Goal: Information Seeking & Learning: Find specific fact

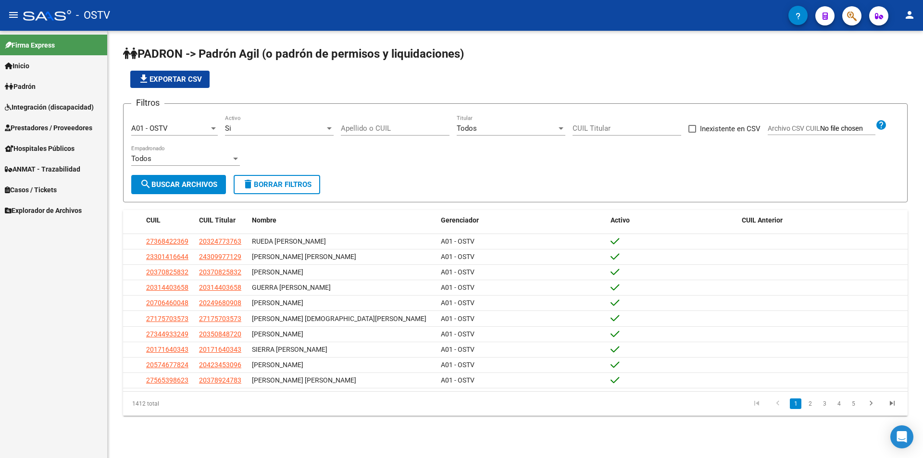
click at [365, 123] on div "Apellido o CUIL" at bounding box center [395, 125] width 109 height 21
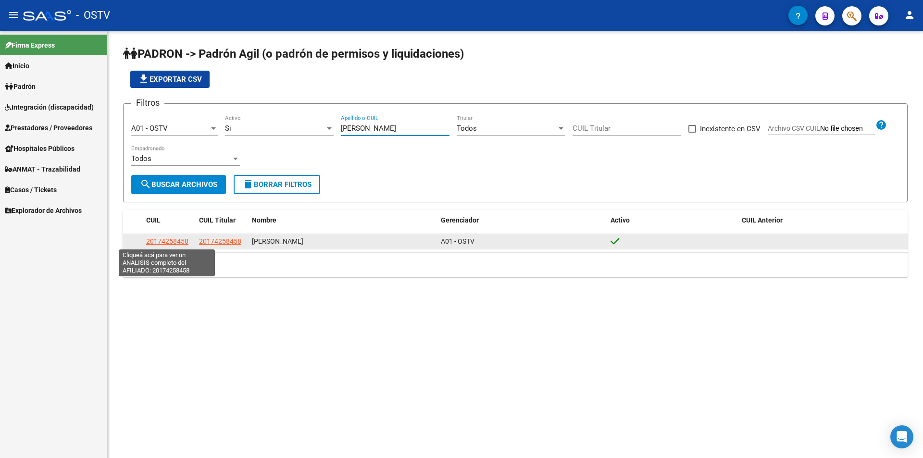
type input "[PERSON_NAME]"
click at [181, 239] on span "20174258458" at bounding box center [167, 242] width 42 height 8
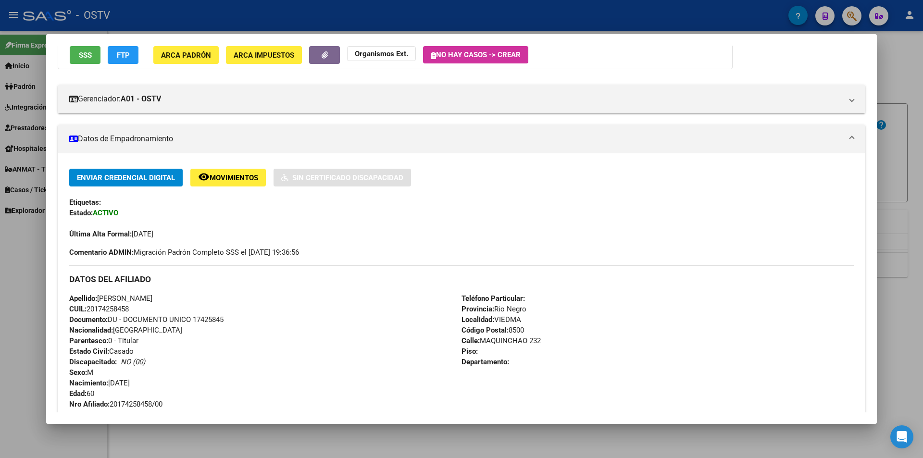
scroll to position [192, 0]
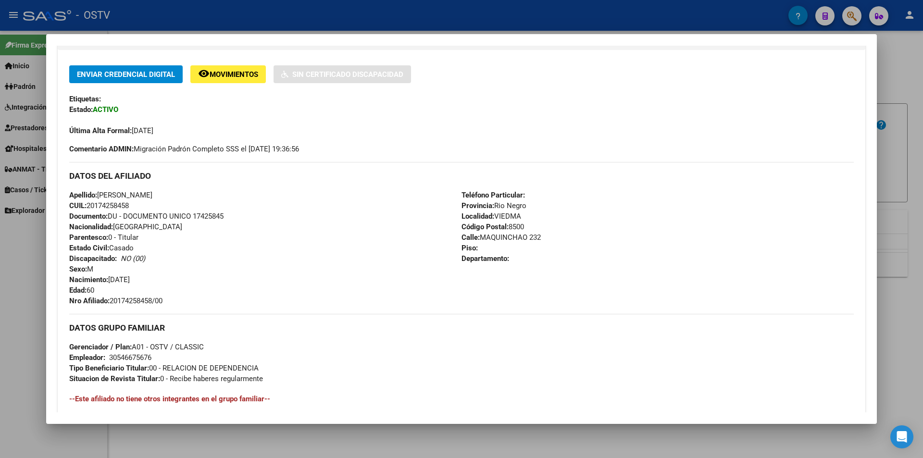
drag, startPoint x: 101, startPoint y: 194, endPoint x: 188, endPoint y: 193, distance: 87.1
click at [188, 193] on div "Apellido: [PERSON_NAME] CUIL: 20174258458 Documento: DU - DOCUMENTO UNICO 17425…" at bounding box center [265, 248] width 392 height 116
copy span "[PERSON_NAME]"
click at [293, 305] on div "Apellido: [PERSON_NAME] CUIL: 20174258458 Documento: DU - DOCUMENTO UNICO 17425…" at bounding box center [265, 248] width 392 height 116
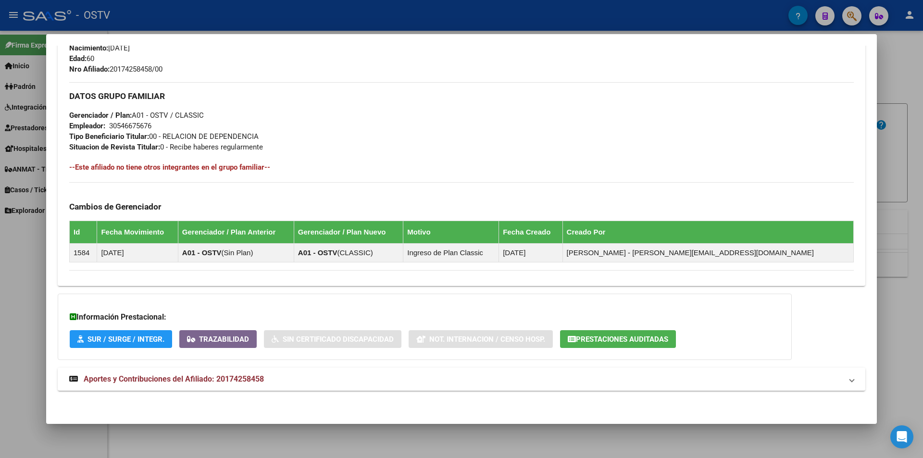
scroll to position [232, 0]
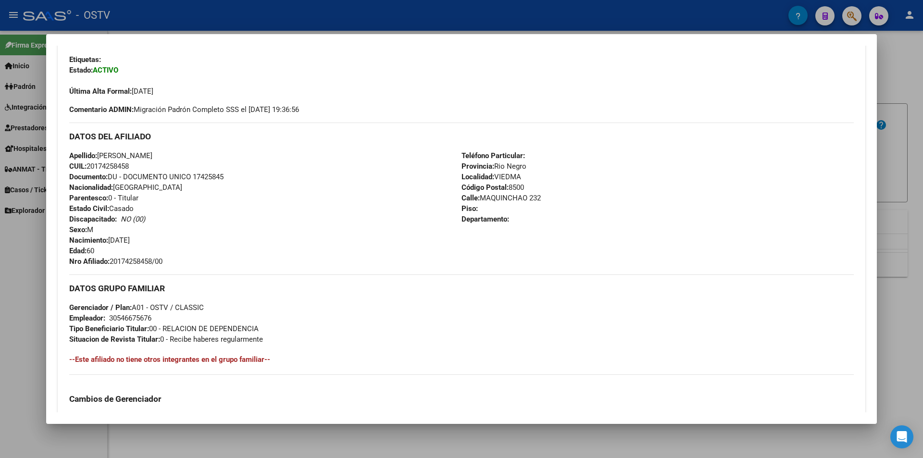
click at [204, 176] on span "Documento: DU - DOCUMENTO UNICO 17425845" at bounding box center [146, 177] width 154 height 9
copy span "17425845"
click at [311, 18] on div at bounding box center [461, 229] width 923 height 458
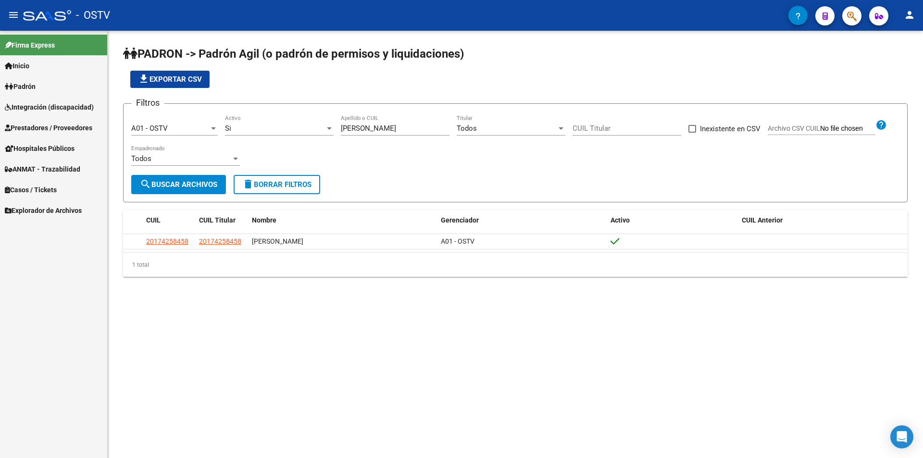
click at [334, 89] on app-list-header "PADRON -> Padrón Agil ([PERSON_NAME] de permisos y liquidaciones) file_download…" at bounding box center [515, 124] width 785 height 156
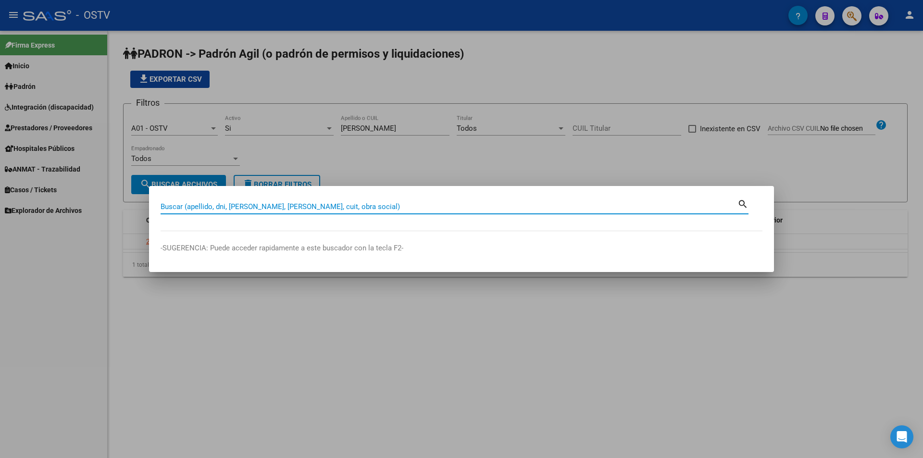
paste input "32714257"
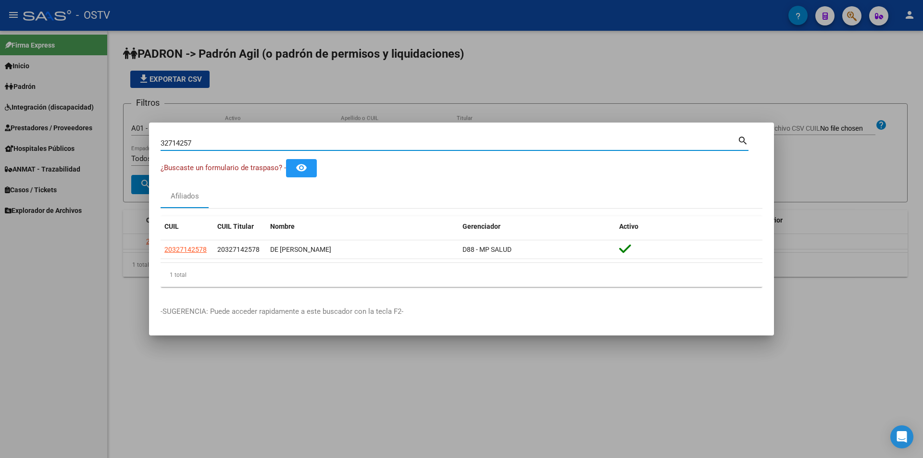
drag, startPoint x: 234, startPoint y: 143, endPoint x: 94, endPoint y: 141, distance: 140.0
click at [95, 141] on div "32714257 Buscar (apellido, dni, cuil, nro traspaso, cuit, obra social) search ¿…" at bounding box center [461, 229] width 923 height 458
paste input "23652140"
type input "23652140"
click at [328, 96] on div at bounding box center [461, 229] width 923 height 458
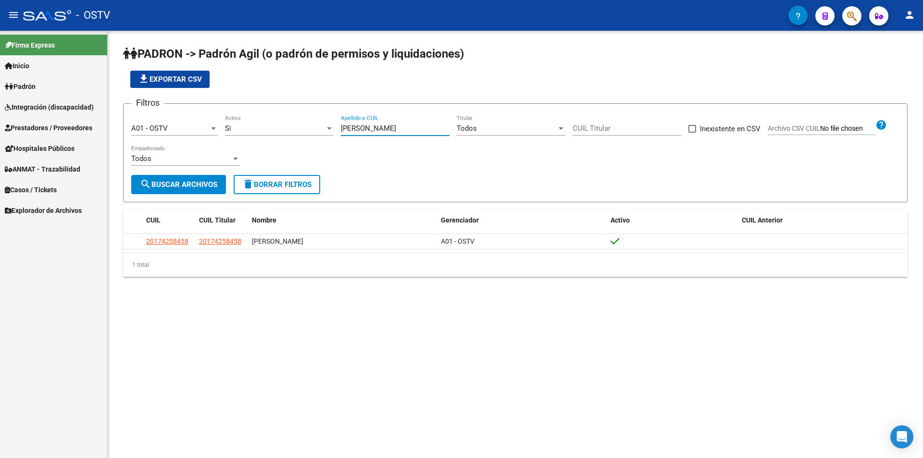
drag, startPoint x: 372, startPoint y: 126, endPoint x: 279, endPoint y: 131, distance: 93.4
click at [279, 131] on div "Filtros A01 - OSTV Seleccionar Gerenciador Si Activo [PERSON_NAME] Apellido o C…" at bounding box center [515, 143] width 769 height 63
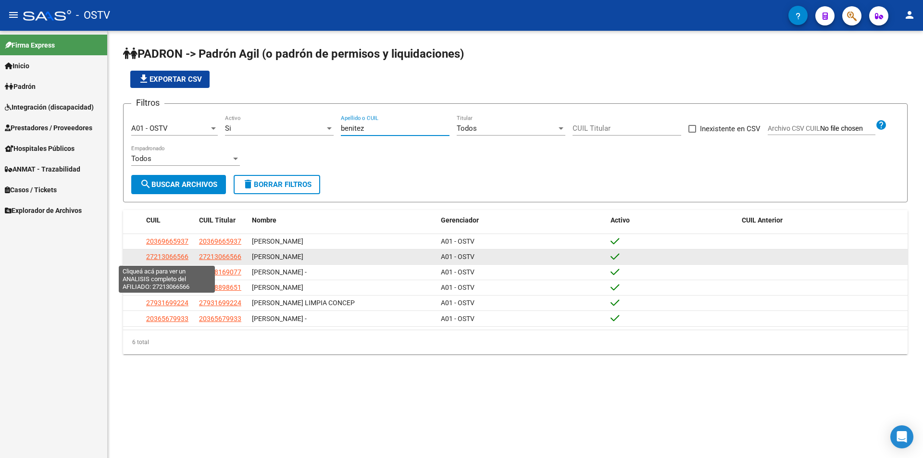
type input "benitez"
click at [179, 260] on span "27213066566" at bounding box center [167, 257] width 42 height 8
type textarea "27213066566"
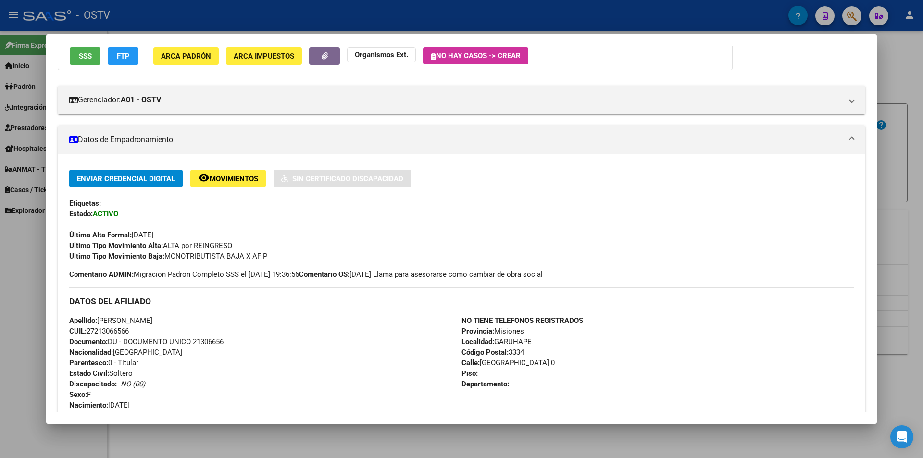
scroll to position [96, 0]
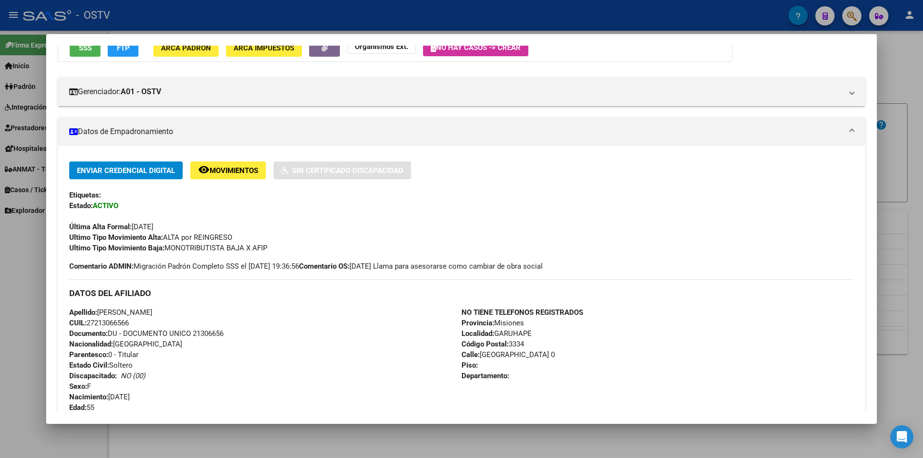
click at [208, 327] on div "Apellido: [PERSON_NAME]: 27213066566 Documento: DU - DOCUMENTO UNICO 21306656 N…" at bounding box center [265, 365] width 392 height 116
click at [208, 331] on span "Documento: DU - DOCUMENTO UNICO 21306656" at bounding box center [146, 333] width 154 height 9
copy span "21306656"
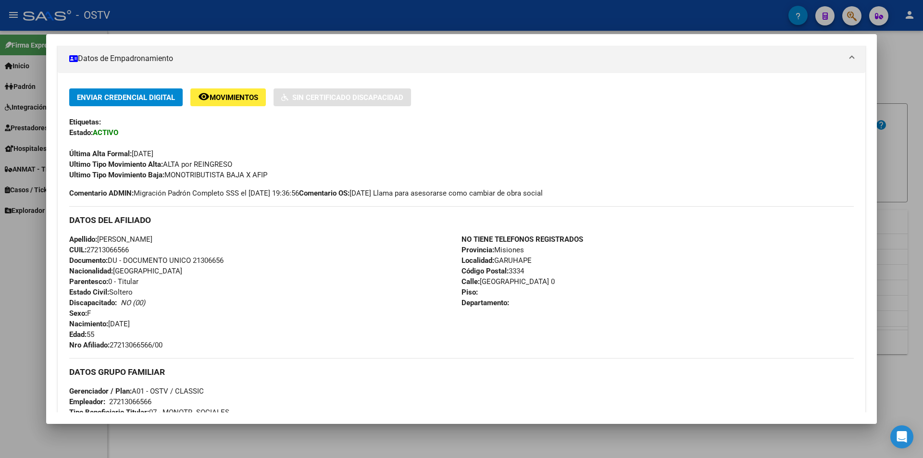
scroll to position [240, 0]
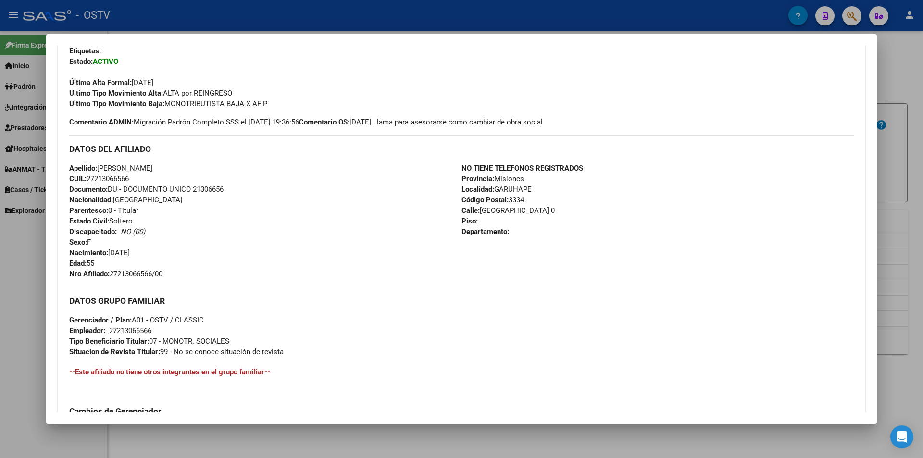
click at [144, 271] on span "Nro Afiliado: 27213066566/00" at bounding box center [115, 274] width 93 height 9
copy span "27213066566"
